Goal: Transaction & Acquisition: Purchase product/service

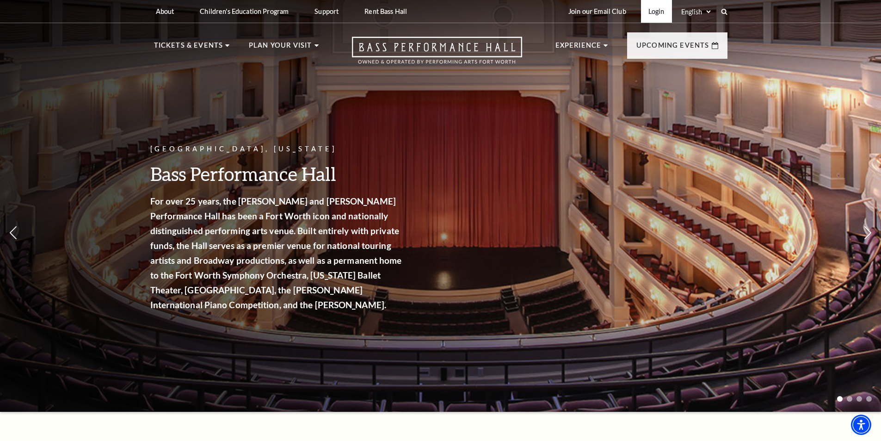
click at [664, 12] on link "Login" at bounding box center [656, 11] width 31 height 23
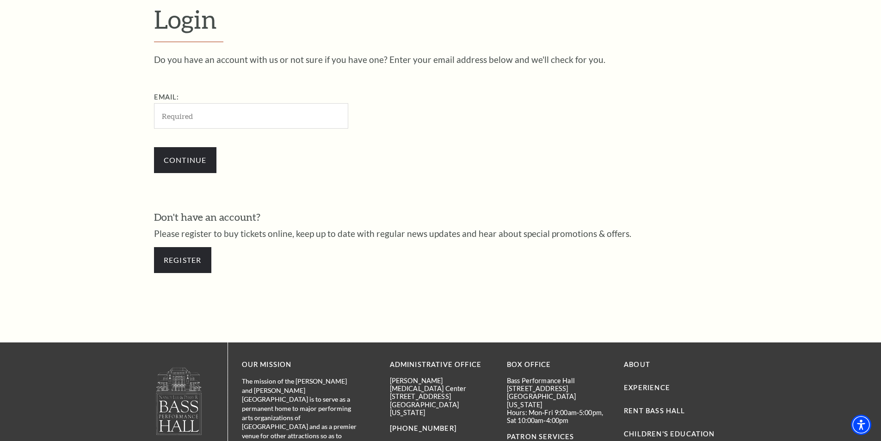
scroll to position [309, 0]
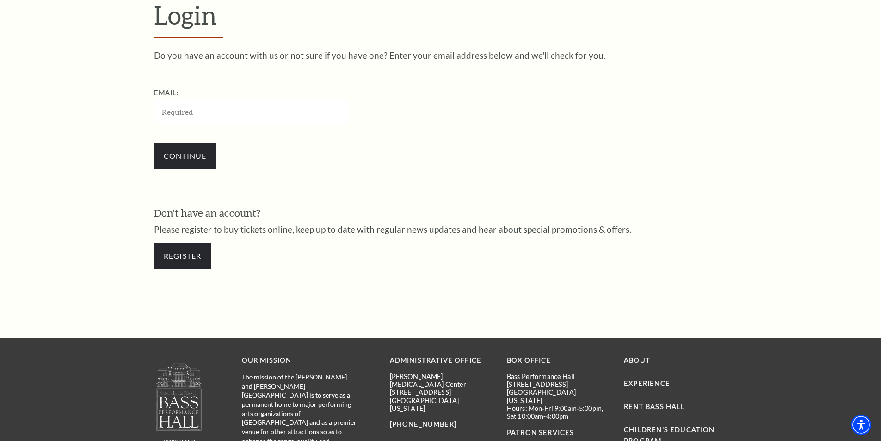
click at [193, 111] on input "Email:" at bounding box center [251, 111] width 194 height 25
type input "[EMAIL_ADDRESS][DOMAIN_NAME]"
click at [205, 154] on input "Continue" at bounding box center [185, 156] width 62 height 26
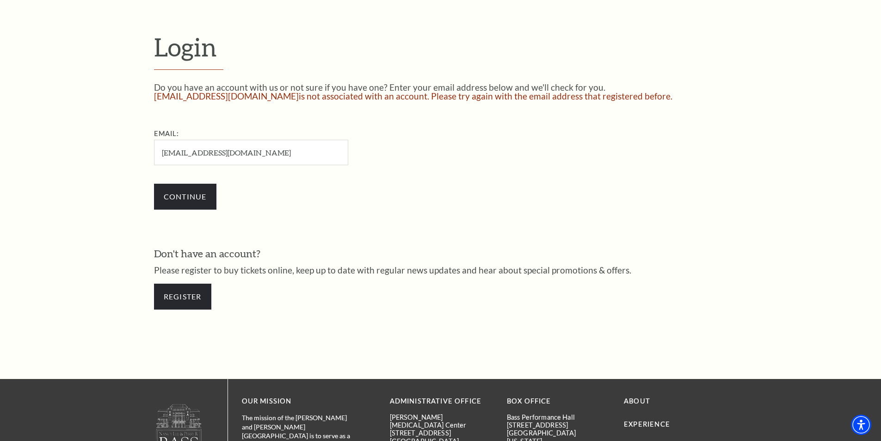
scroll to position [279, 0]
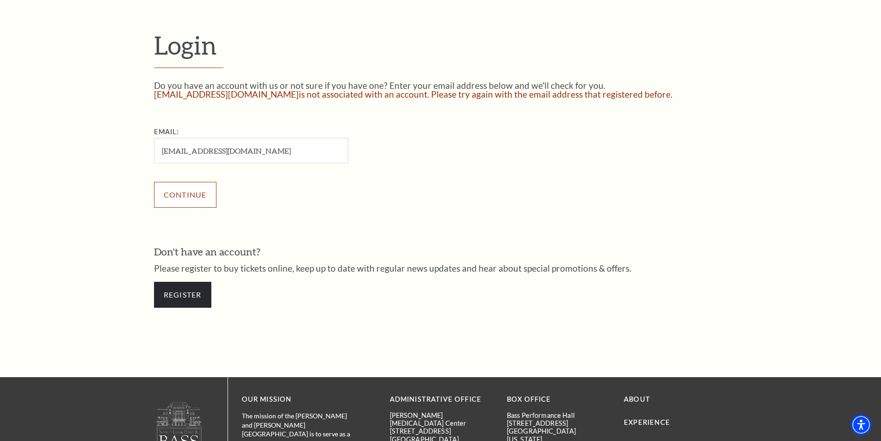
click at [206, 205] on input "Continue" at bounding box center [185, 195] width 62 height 26
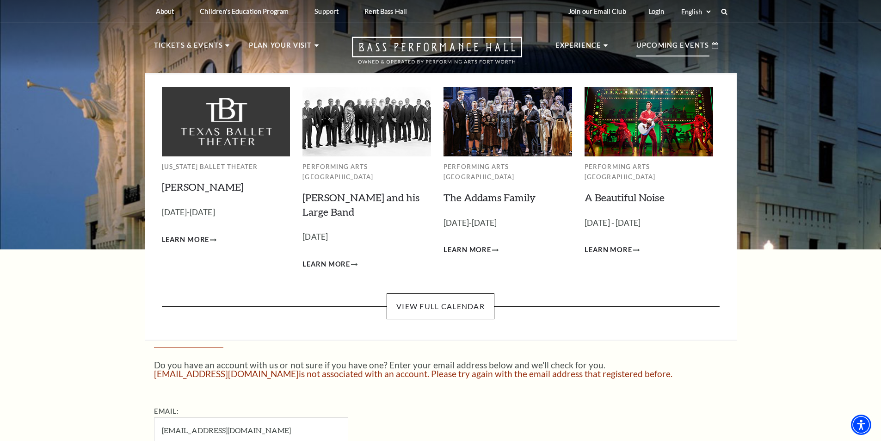
click at [677, 47] on p "Upcoming Events" at bounding box center [672, 48] width 73 height 17
click at [481, 244] on span "Learn More" at bounding box center [468, 250] width 48 height 12
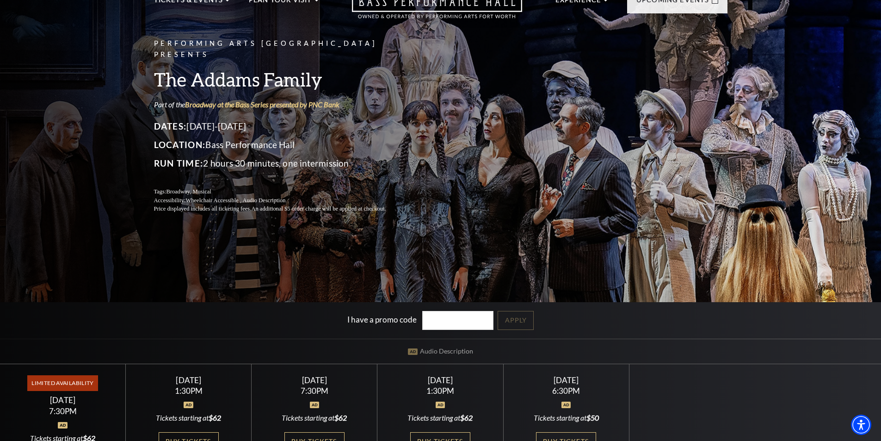
scroll to position [139, 0]
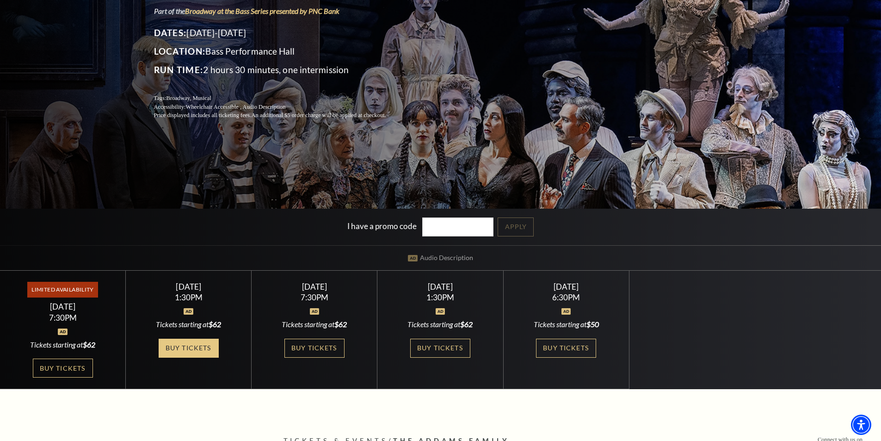
click at [167, 347] on link "Buy Tickets" at bounding box center [189, 348] width 60 height 19
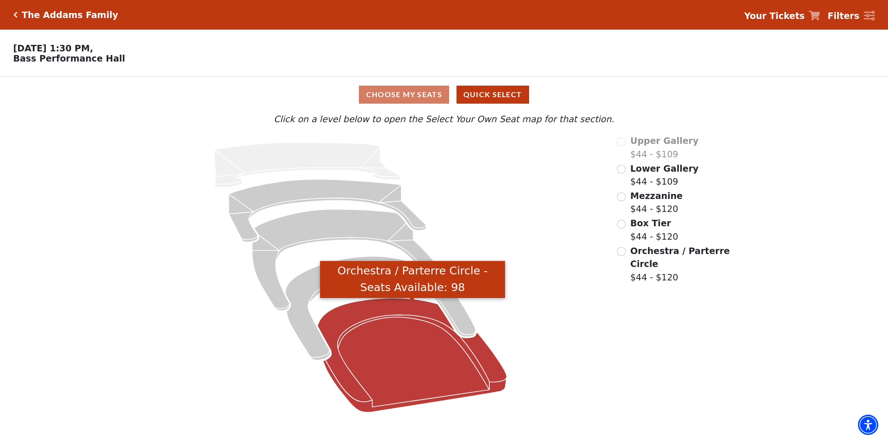
click at [429, 367] on icon "Orchestra / Parterre Circle - Seats Available: 98" at bounding box center [413, 355] width 190 height 114
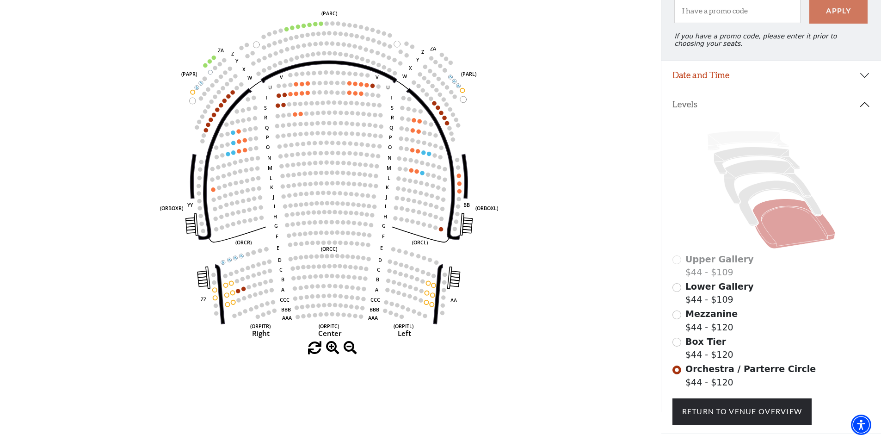
scroll to position [89, 0]
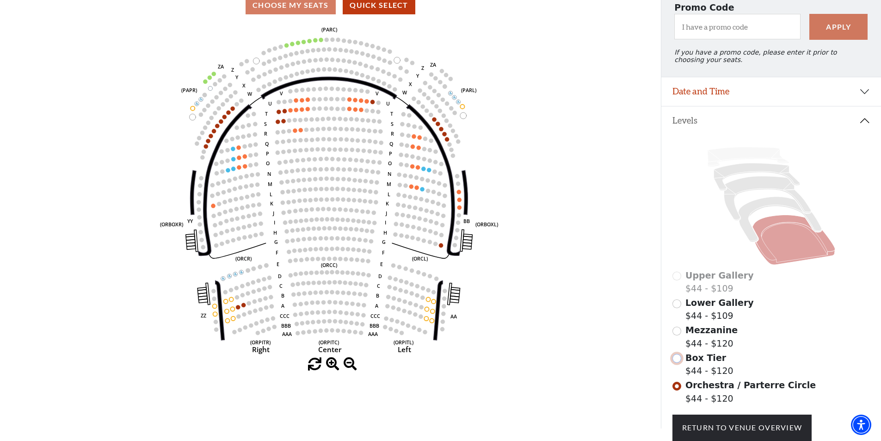
click at [678, 363] on input "Box Tier$44 - $120\a" at bounding box center [676, 358] width 9 height 9
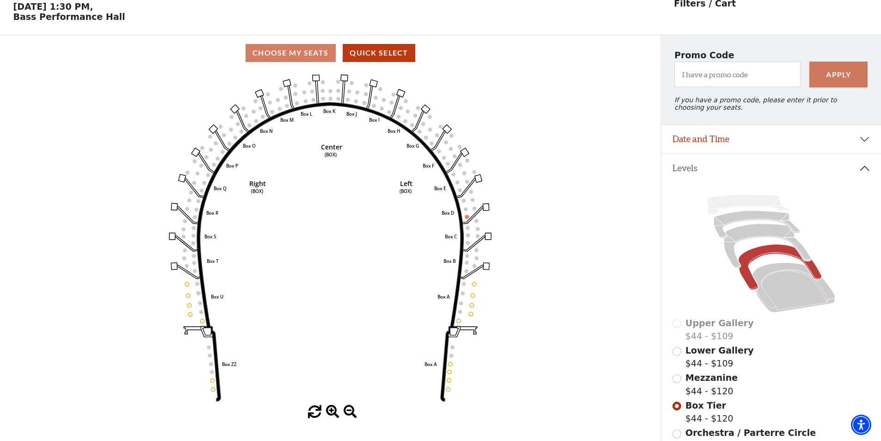
scroll to position [43, 0]
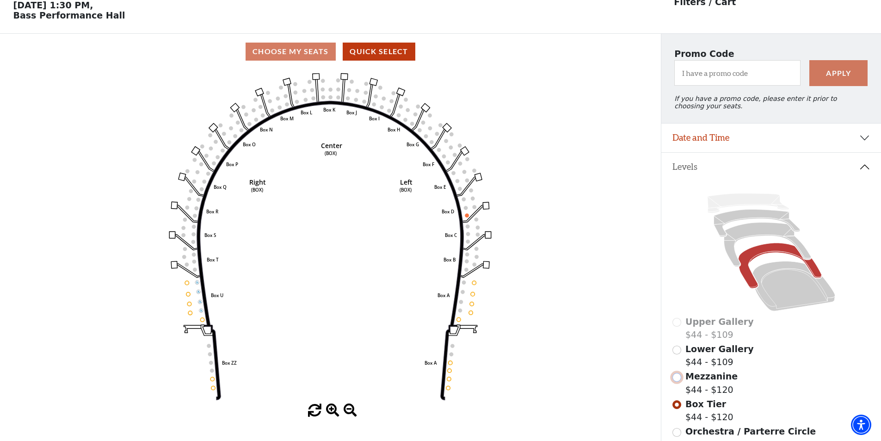
click at [680, 382] on input "Mezzanine$44 - $120\a" at bounding box center [676, 377] width 9 height 9
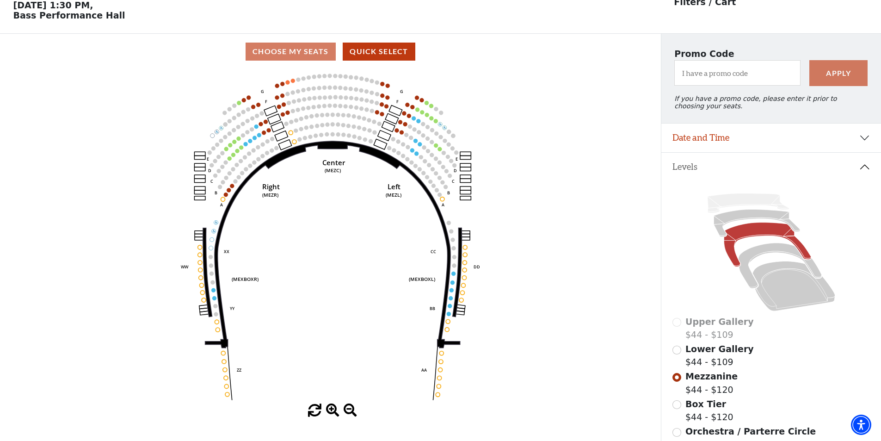
click at [678, 330] on div "Upper Gallery $44 - $109" at bounding box center [771, 328] width 198 height 26
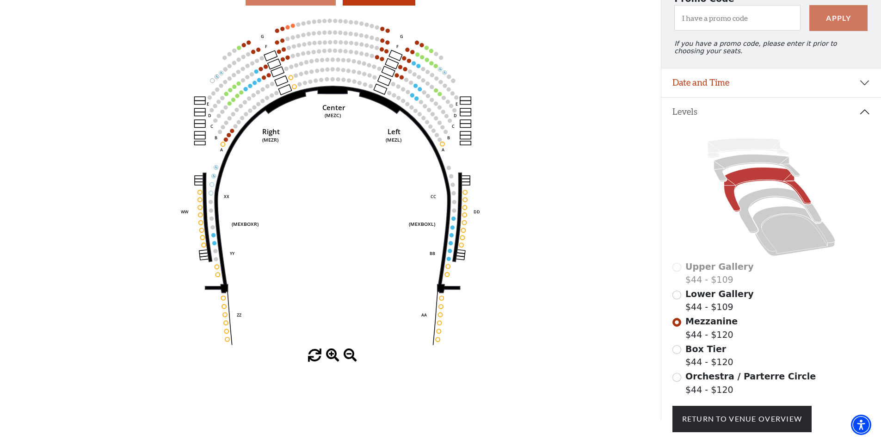
scroll to position [162, 0]
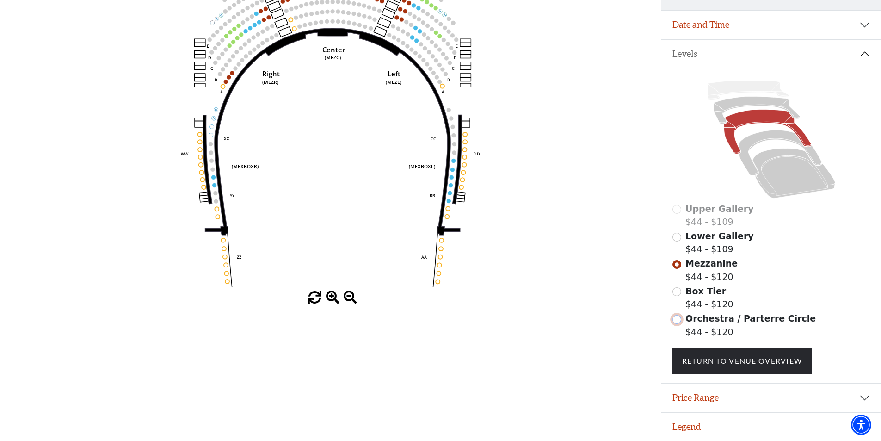
click at [678, 323] on input "Orchestra / Parterre Circle$44 - $120\a" at bounding box center [676, 319] width 9 height 9
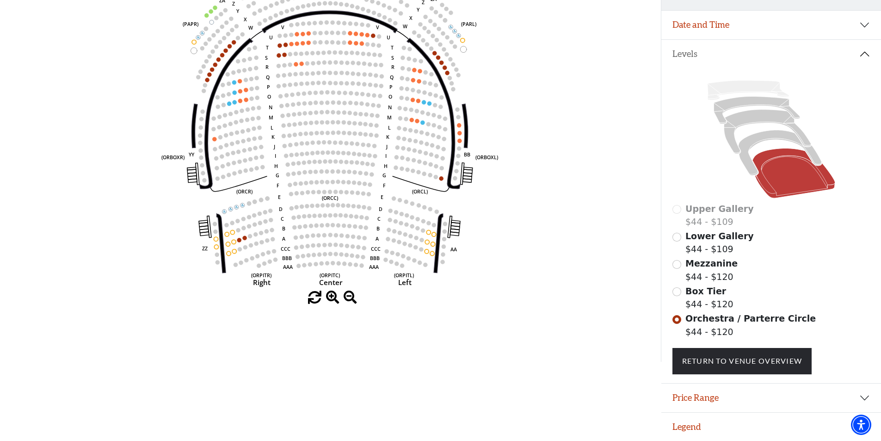
scroll to position [0, 0]
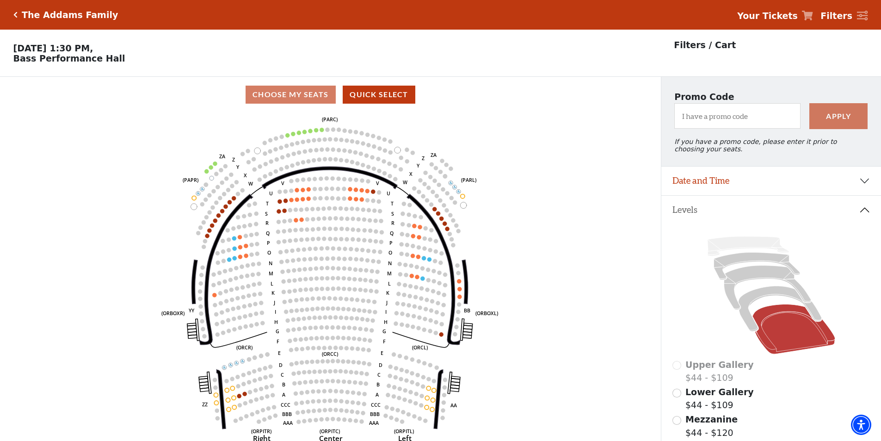
click at [14, 12] on icon "Click here to go back to filters" at bounding box center [15, 15] width 4 height 6
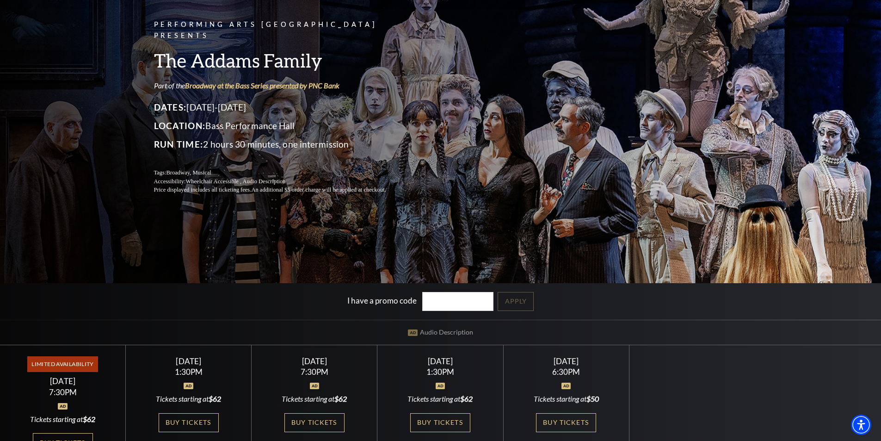
scroll to position [139, 0]
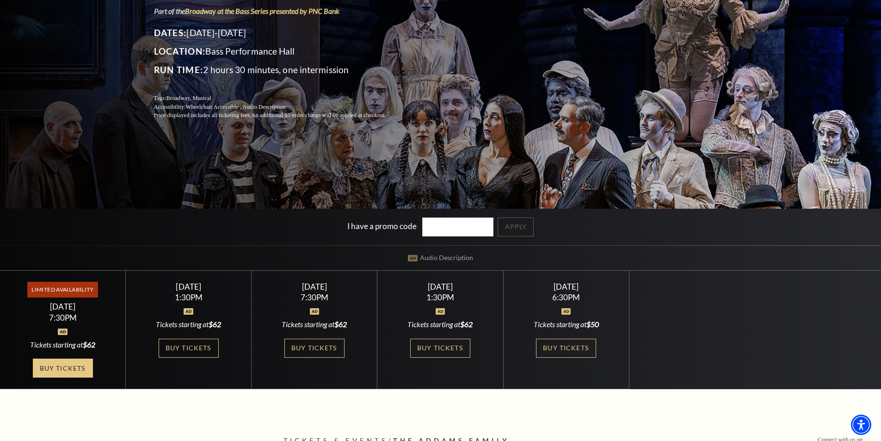
click at [90, 371] on link "Buy Tickets" at bounding box center [63, 367] width 60 height 19
click at [438, 349] on link "Buy Tickets" at bounding box center [440, 348] width 60 height 19
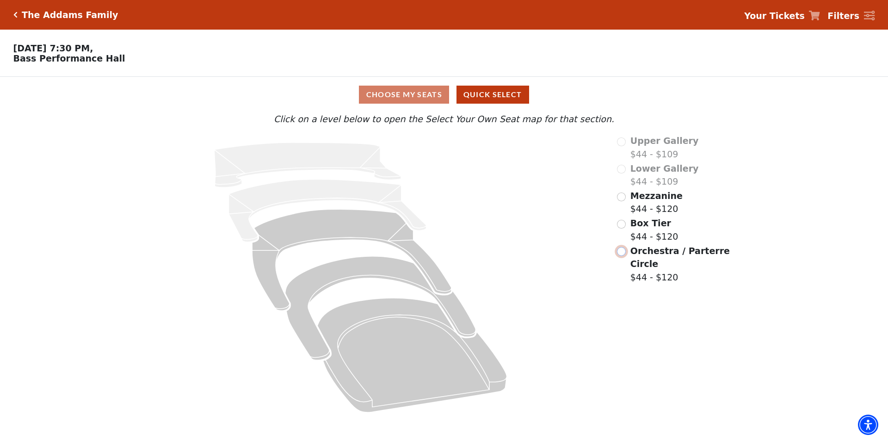
click at [623, 254] on input "Orchestra / Parterre Circle$44 - $120\a" at bounding box center [621, 251] width 9 height 9
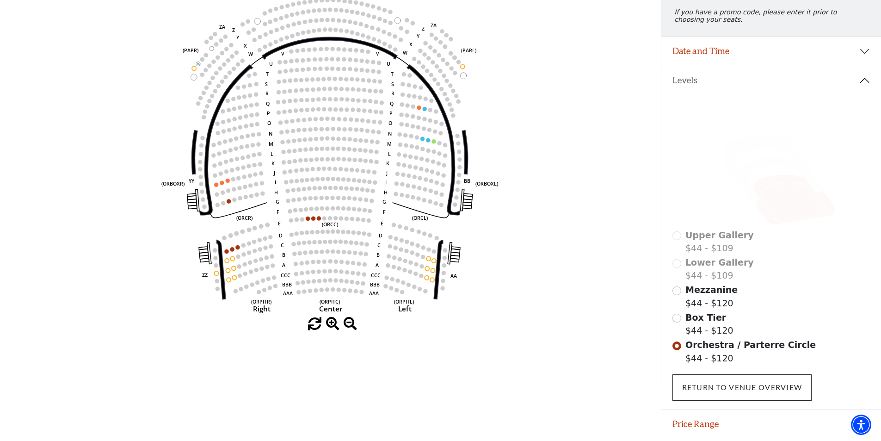
scroll to position [136, 0]
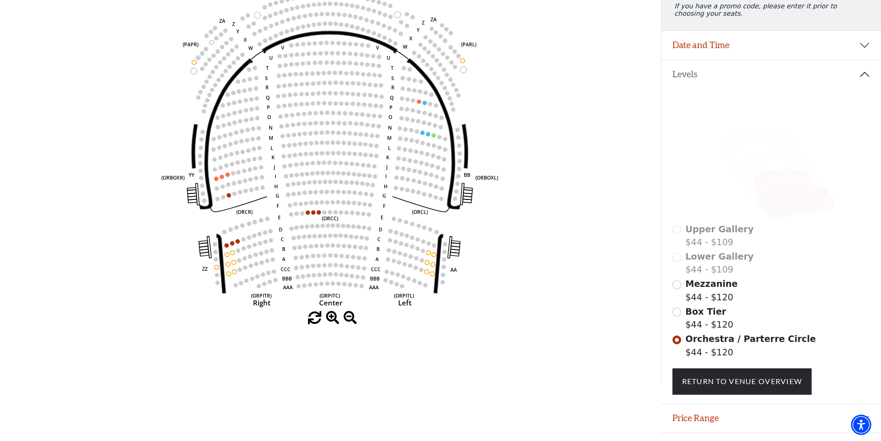
click at [680, 321] on div "Box Tier $44 - $120" at bounding box center [771, 318] width 198 height 26
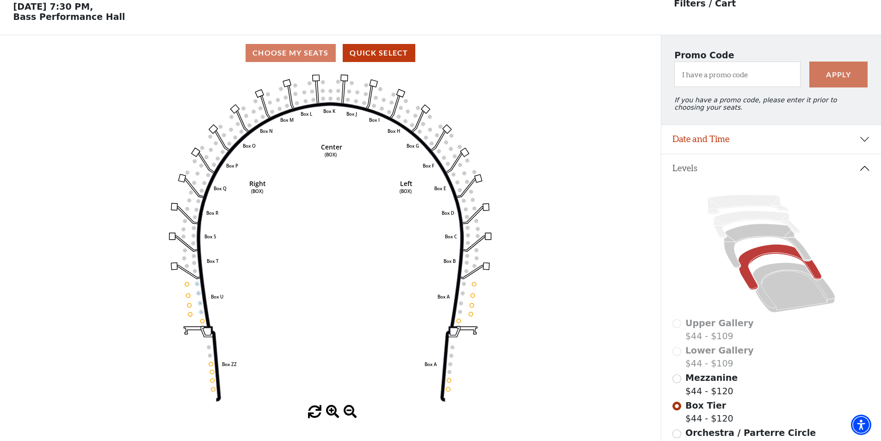
scroll to position [43, 0]
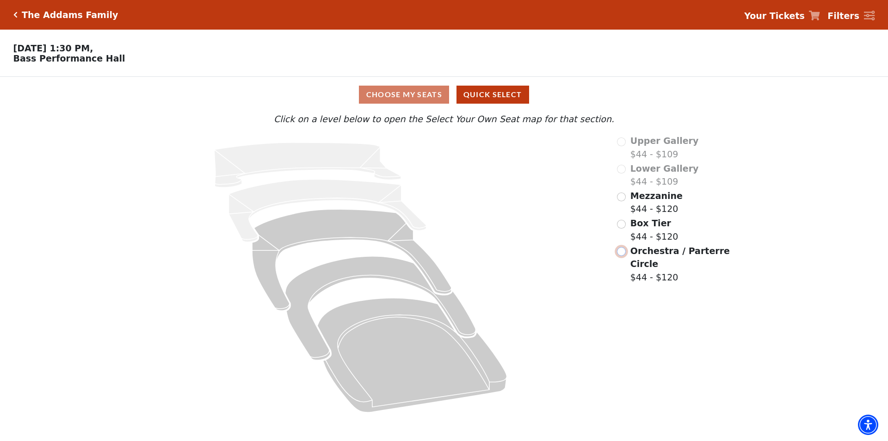
click at [621, 256] on input "Orchestra / Parterre Circle$44 - $120\a" at bounding box center [621, 251] width 9 height 9
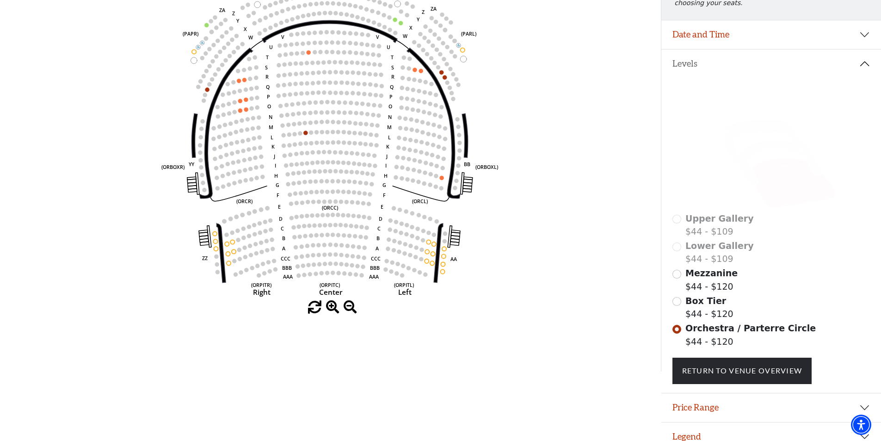
scroll to position [162, 0]
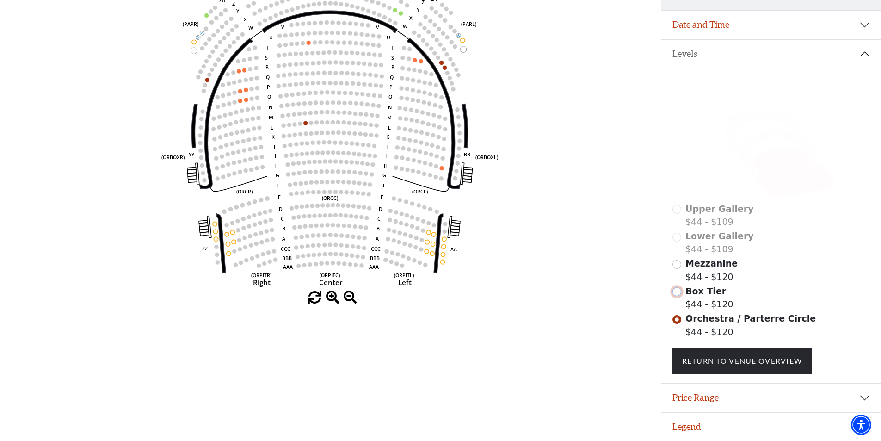
click at [680, 291] on input "Box Tier$44 - $120\a" at bounding box center [676, 291] width 9 height 9
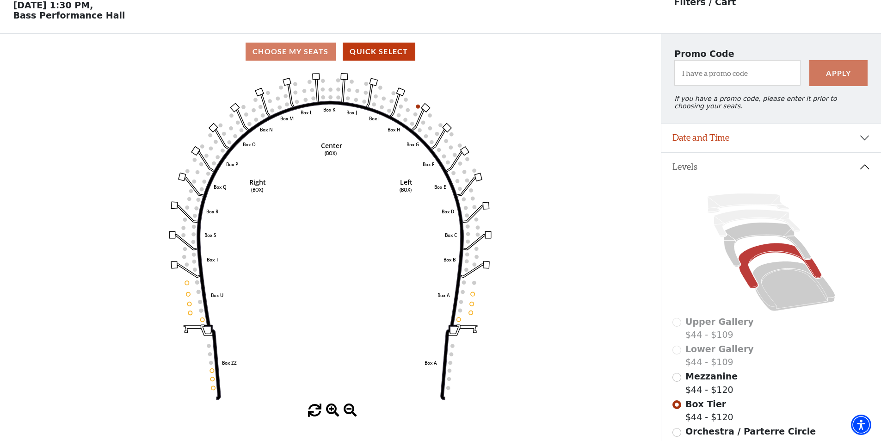
scroll to position [0, 0]
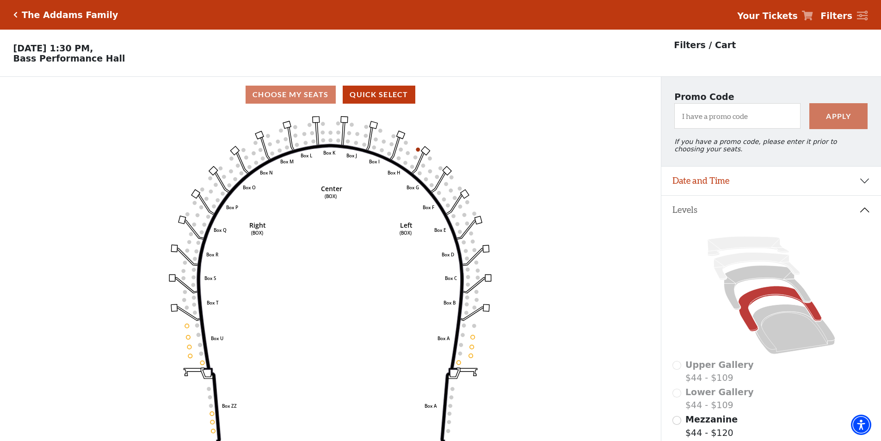
click at [16, 16] on icon "Click here to go back to filters" at bounding box center [15, 15] width 4 height 6
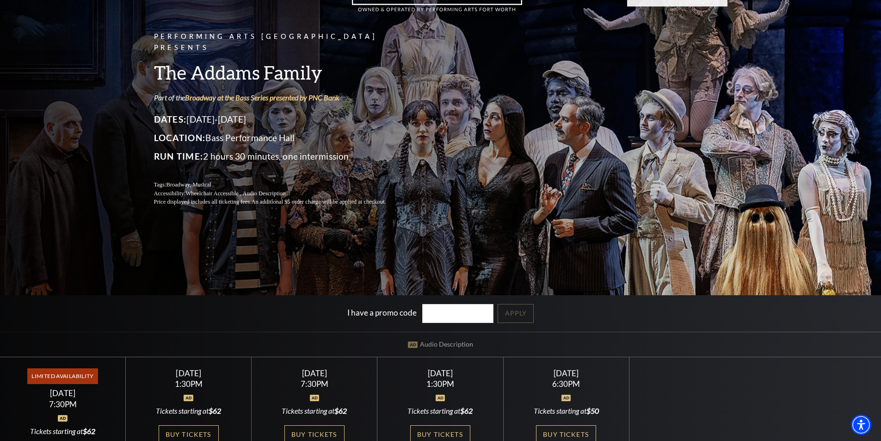
scroll to position [231, 0]
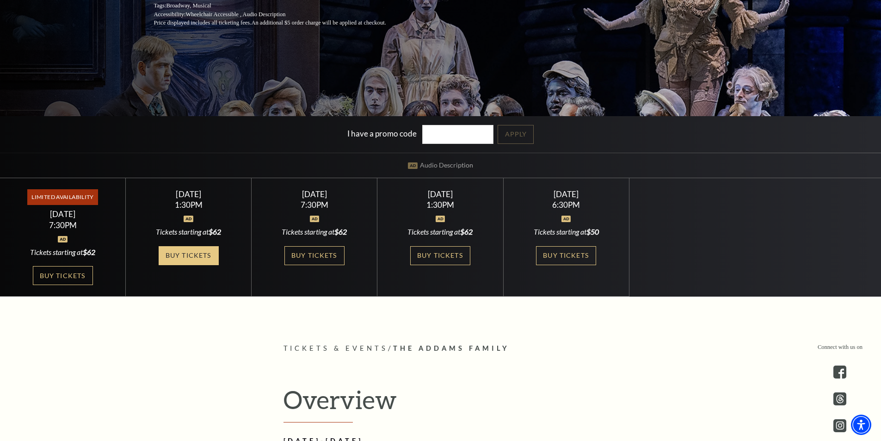
click at [192, 252] on link "Buy Tickets" at bounding box center [189, 255] width 60 height 19
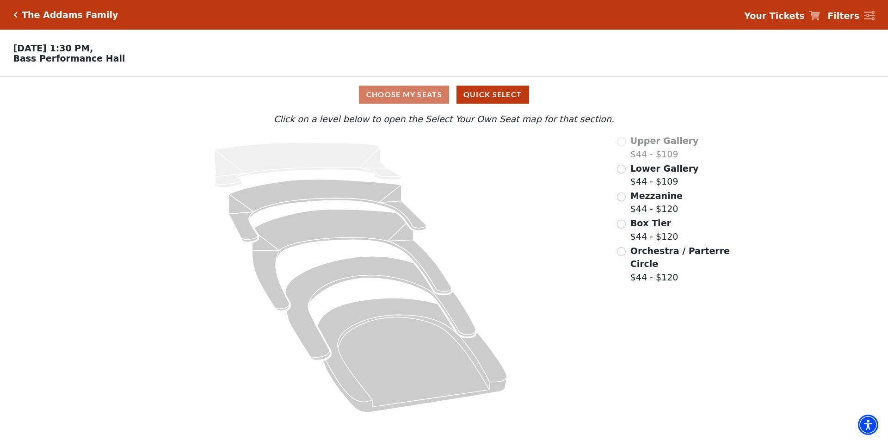
click at [617, 253] on div "Upper Gallery $44 - $109 Lower Gallery $44 - $109 Mezzanine $44 - $120 Box Tier…" at bounding box center [674, 277] width 127 height 286
click at [625, 258] on div "Orchestra / Parterre Circle $44 - $120" at bounding box center [674, 264] width 114 height 40
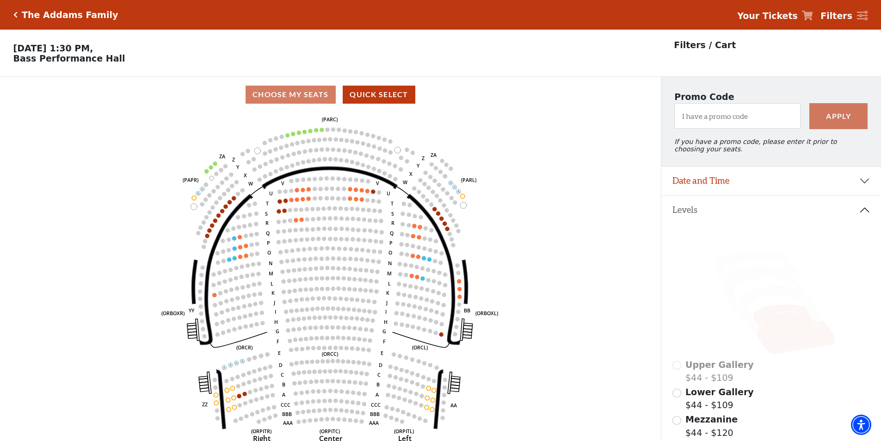
click at [61, 19] on h5 "The Addams Family" at bounding box center [70, 15] width 96 height 11
click at [15, 14] on icon "Click here to go back to filters" at bounding box center [15, 15] width 4 height 6
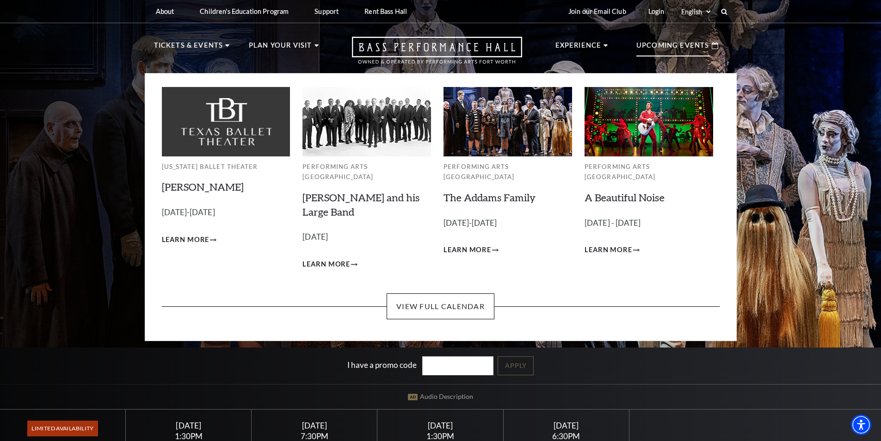
click at [675, 41] on p "Upcoming Events" at bounding box center [672, 48] width 73 height 17
click at [449, 293] on link "View Full Calendar" at bounding box center [441, 306] width 108 height 26
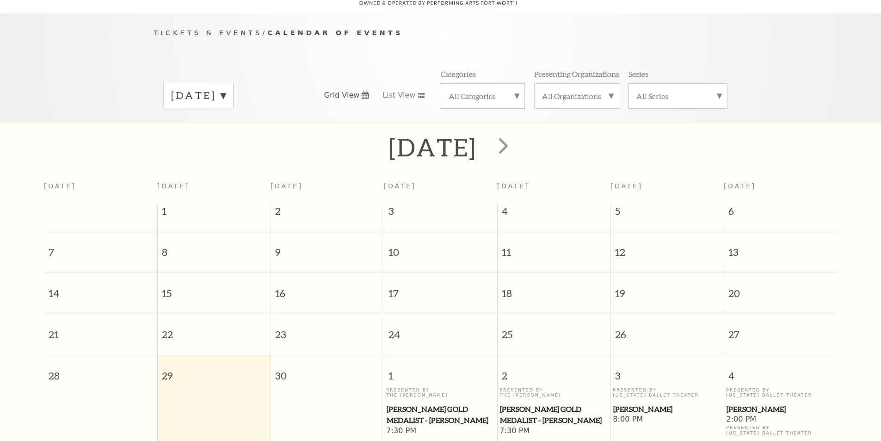
scroll to position [82, 0]
click at [517, 130] on span "next" at bounding box center [503, 143] width 26 height 26
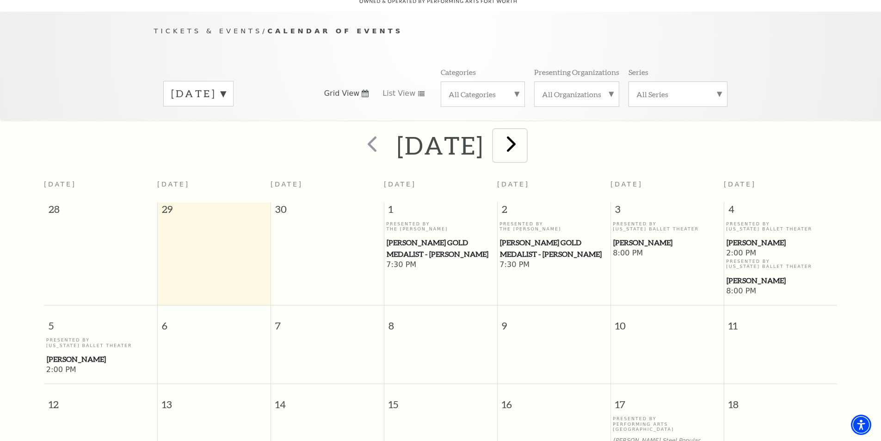
click at [524, 130] on span "next" at bounding box center [511, 143] width 26 height 26
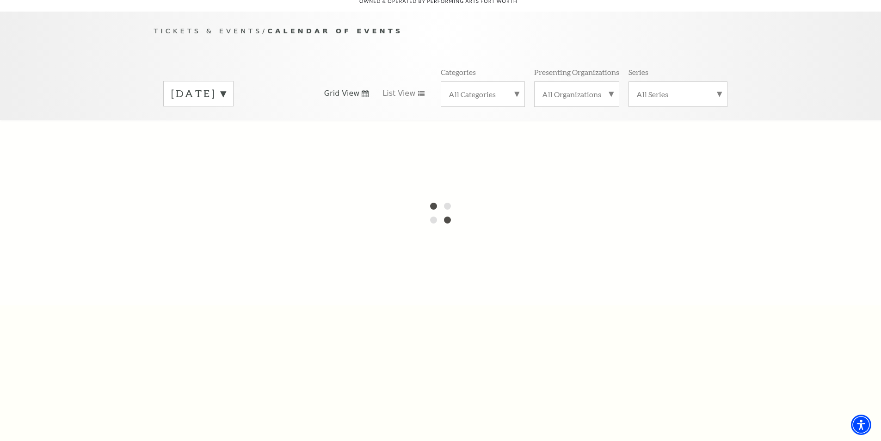
click at [226, 86] on label "[DATE]" at bounding box center [198, 93] width 55 height 14
click at [233, 145] on div at bounding box center [440, 212] width 881 height 185
click at [233, 142] on div at bounding box center [440, 212] width 881 height 185
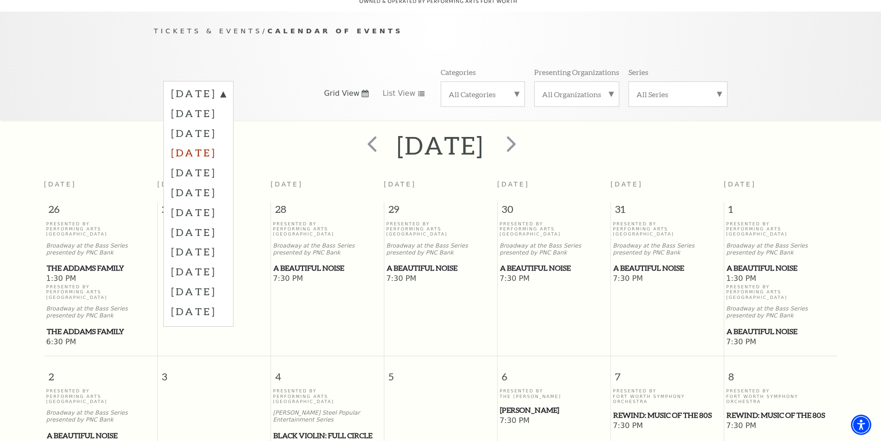
click at [226, 142] on label "[DATE]" at bounding box center [198, 152] width 55 height 20
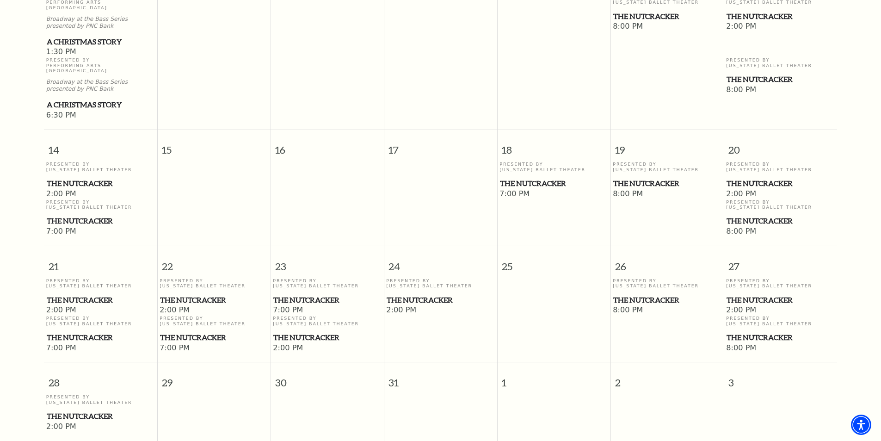
scroll to position [498, 0]
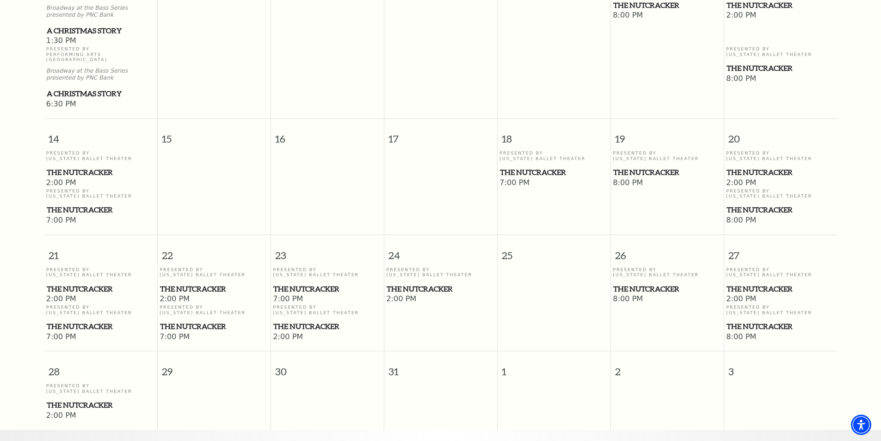
click at [552, 167] on span "The Nutcracker" at bounding box center [554, 173] width 108 height 12
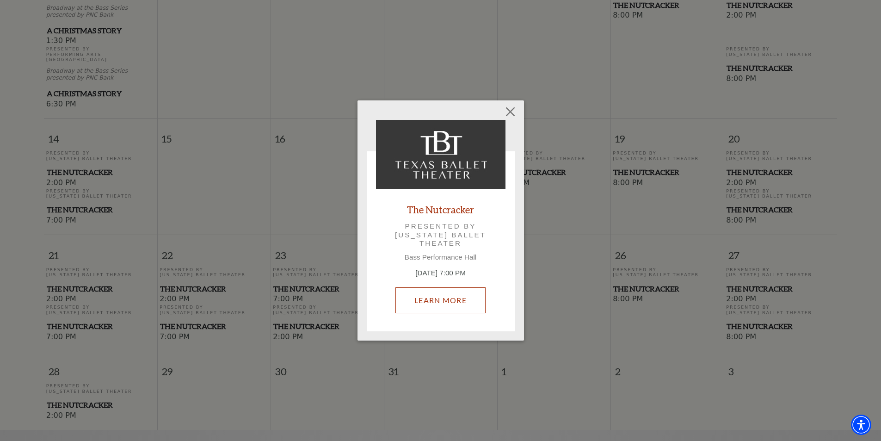
click at [450, 305] on link "Learn More" at bounding box center [440, 300] width 90 height 26
